Goal: Information Seeking & Learning: Check status

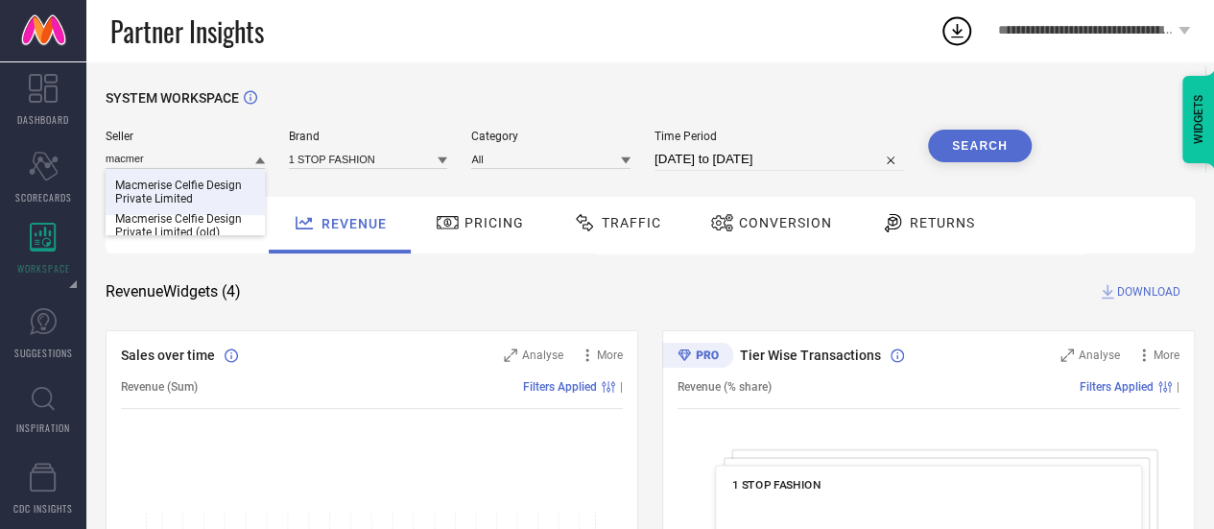
type input "macmer"
click at [171, 202] on span "Macmerise Celfie Design Private Limited" at bounding box center [185, 192] width 140 height 27
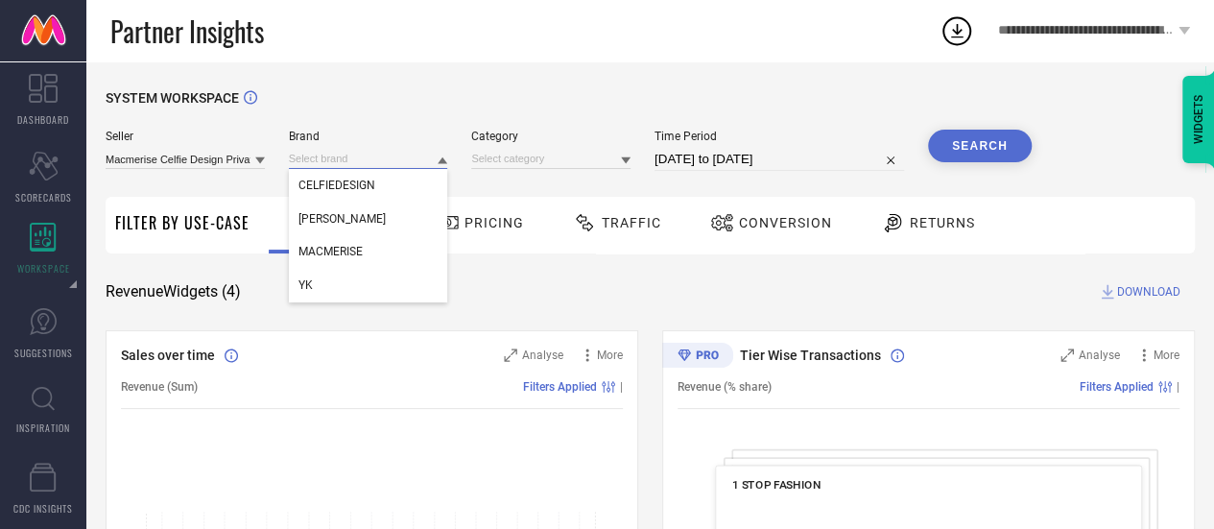
click at [407, 160] on input at bounding box center [368, 159] width 159 height 20
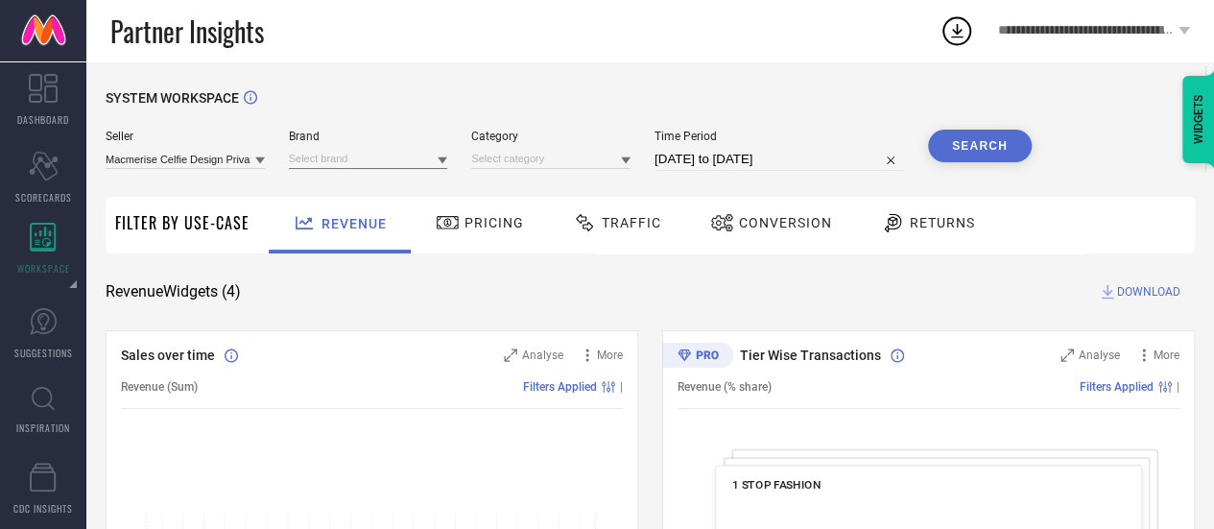
click at [396, 163] on input at bounding box center [368, 159] width 159 height 20
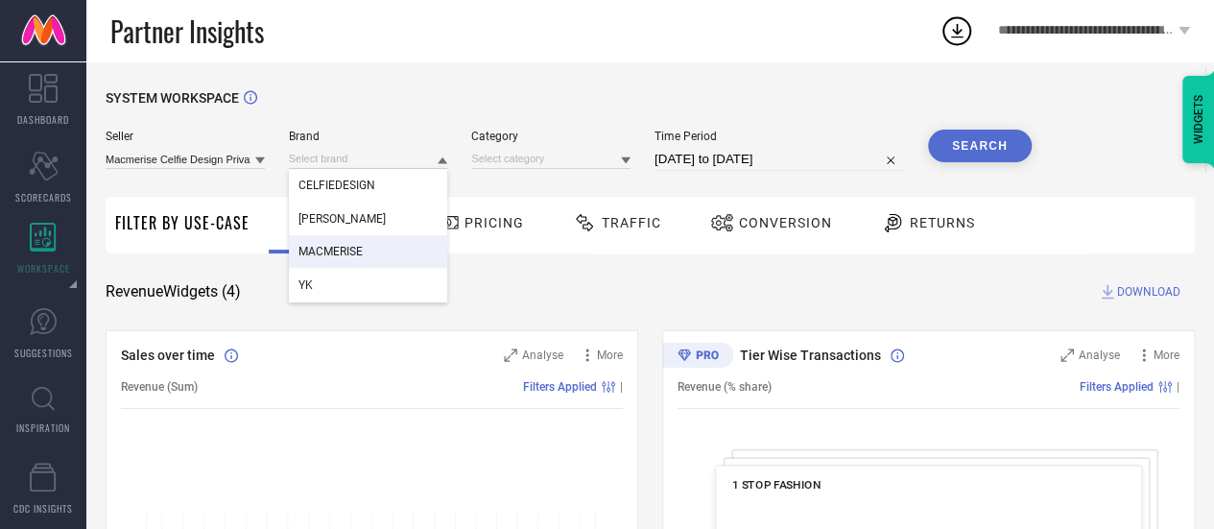
click at [372, 245] on div "MACMERISE" at bounding box center [368, 251] width 159 height 33
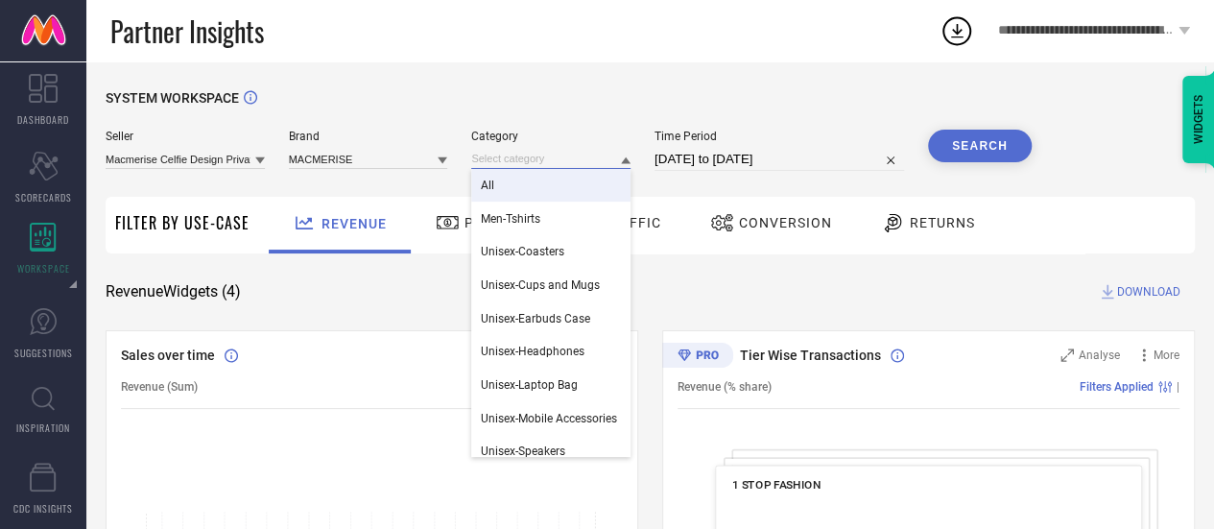
drag, startPoint x: 554, startPoint y: 154, endPoint x: 563, endPoint y: 180, distance: 28.2
click at [563, 169] on div "All Men-Tshirts Unisex-Coasters Unisex-Cups and Mugs Unisex-Earbuds Case Unisex…" at bounding box center [550, 159] width 159 height 20
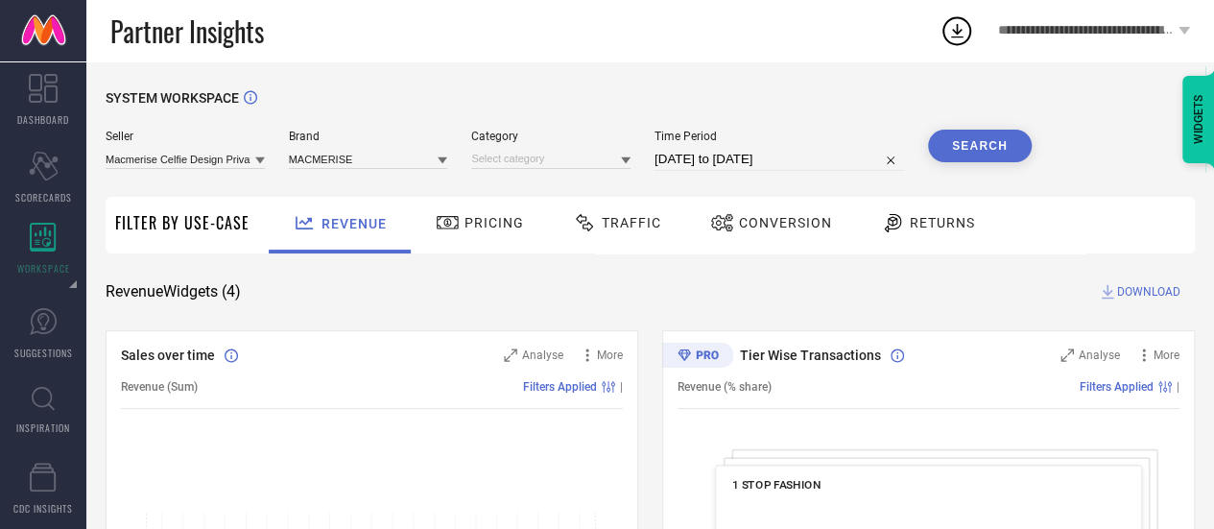
click at [563, 180] on div "Seller Macmerise Celfie Design Private Limited Brand MACMERISE Category Time Pe…" at bounding box center [569, 159] width 926 height 58
click at [732, 151] on div "Time Period [DATE] to [DATE]" at bounding box center [780, 150] width 250 height 41
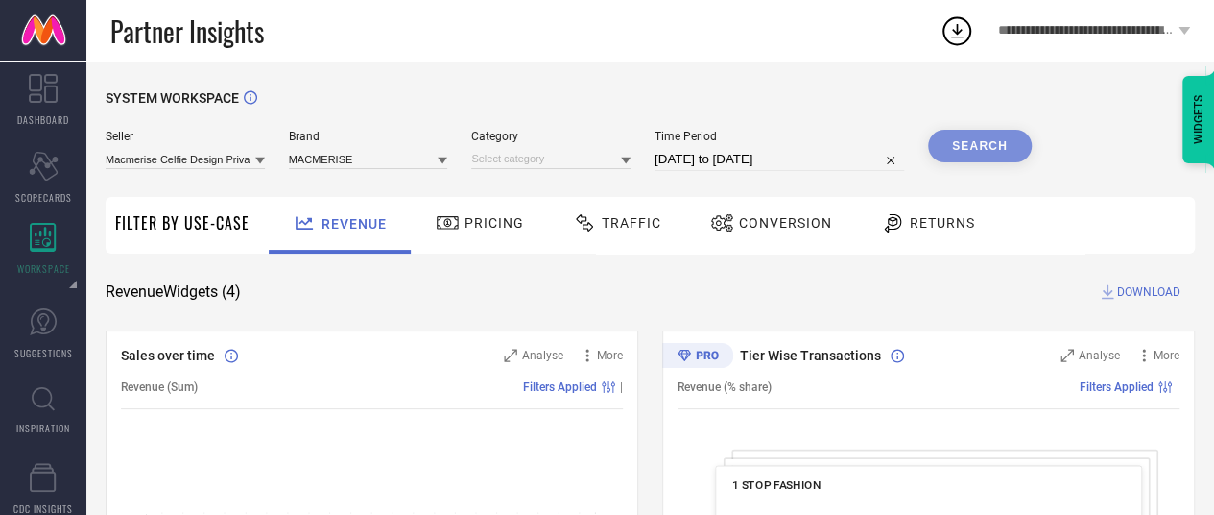
select select "7"
select select "2025"
select select "8"
select select "2025"
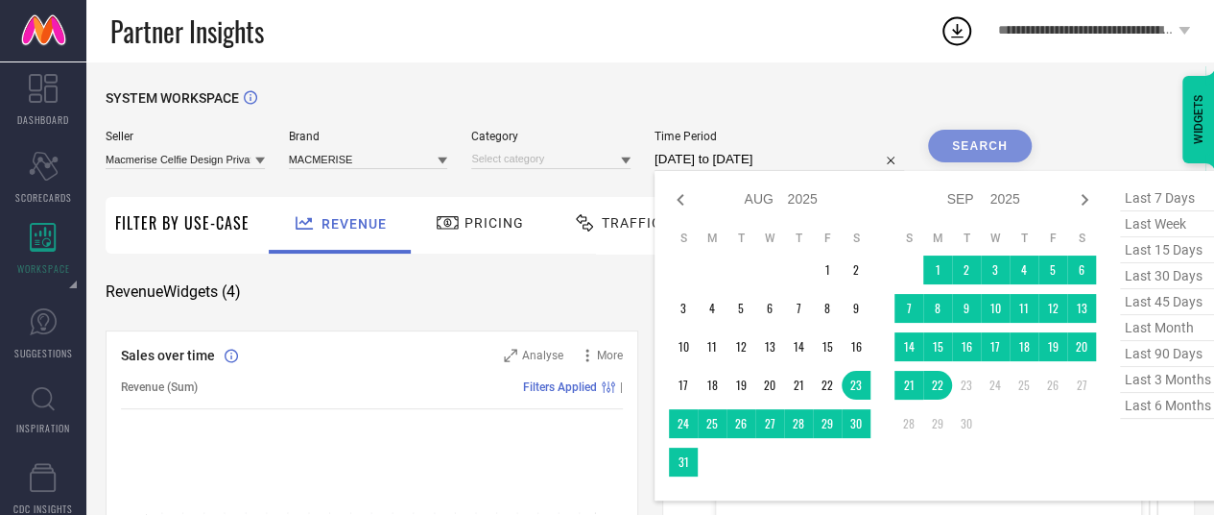
click at [732, 151] on input "[DATE] to [DATE]" at bounding box center [780, 159] width 250 height 23
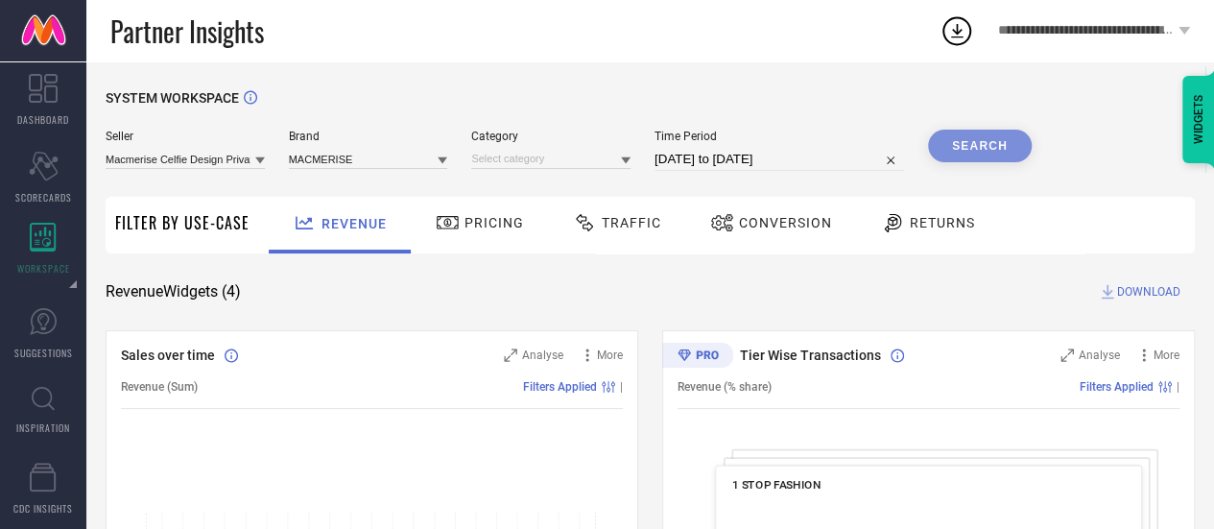
click at [952, 151] on div "Search" at bounding box center [980, 146] width 104 height 33
click at [952, 149] on div "Search" at bounding box center [980, 146] width 104 height 33
click at [524, 164] on input at bounding box center [550, 159] width 159 height 20
click at [524, 163] on input at bounding box center [550, 159] width 159 height 20
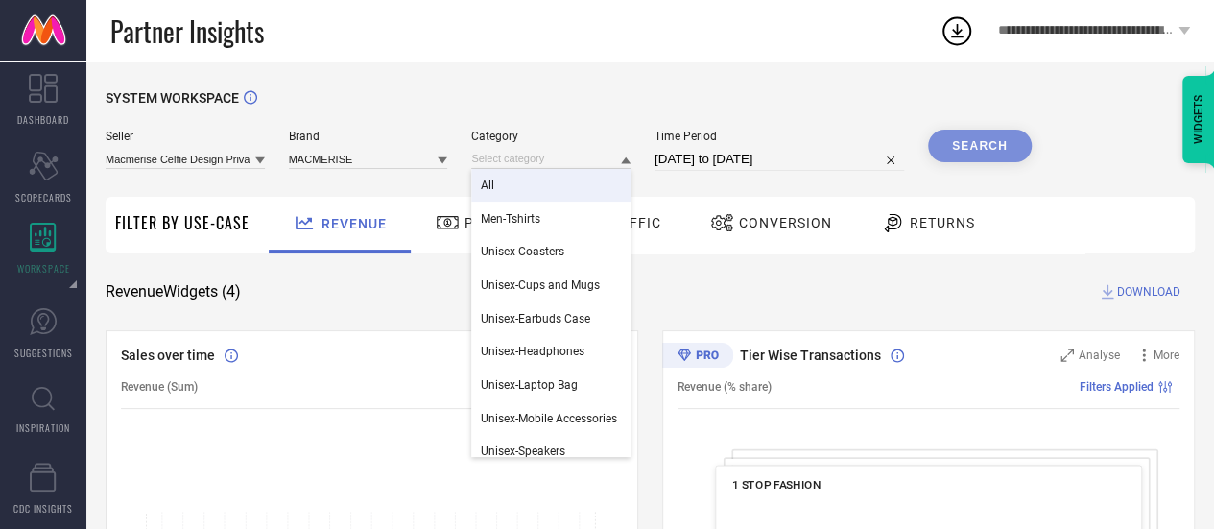
click at [518, 178] on div "All" at bounding box center [550, 185] width 159 height 33
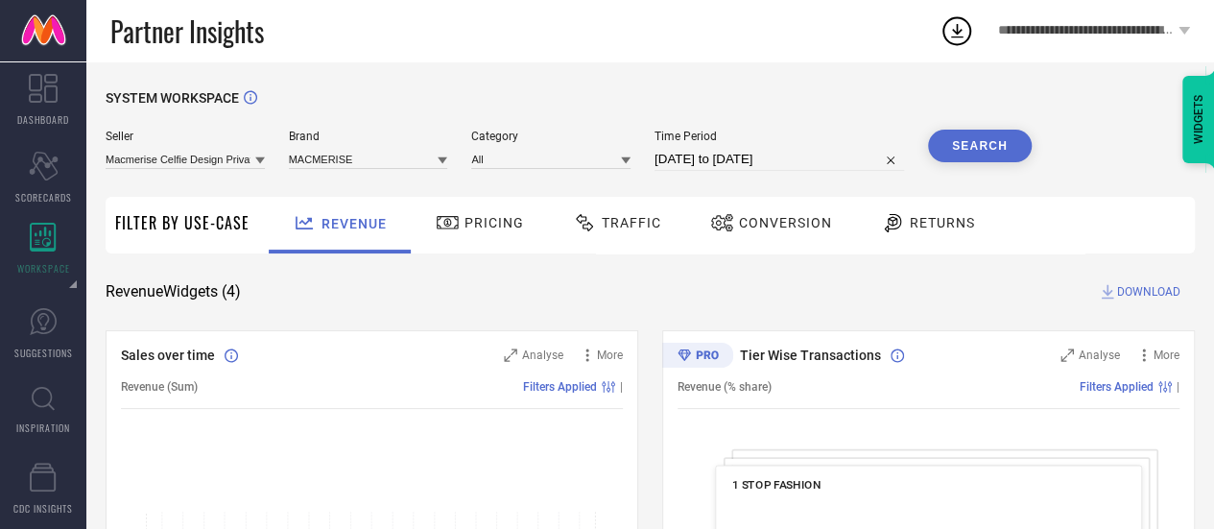
click at [975, 150] on button "Search" at bounding box center [980, 146] width 104 height 33
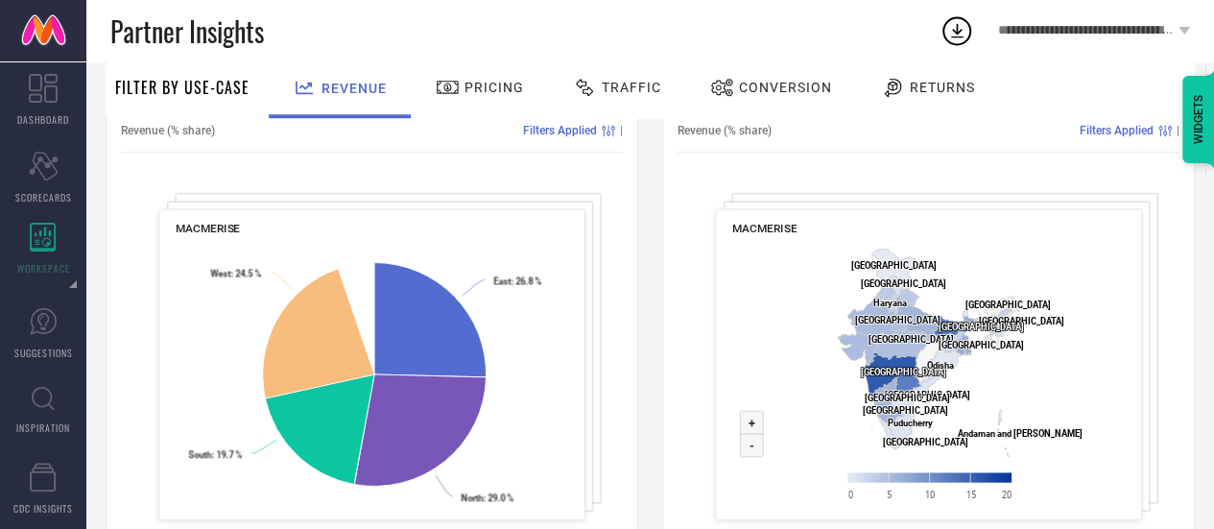
scroll to position [772, 0]
